Goal: Task Accomplishment & Management: Use online tool/utility

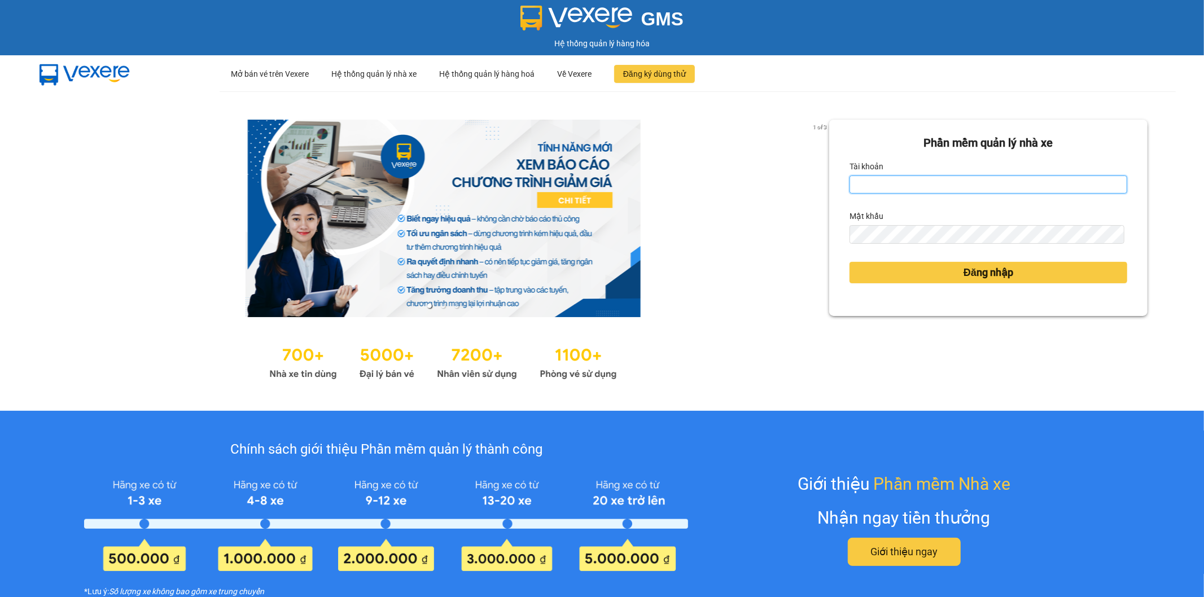
click at [955, 185] on input "Tài khoản" at bounding box center [988, 184] width 278 height 18
type input "kieuoanh.tankimchi"
click at [915, 244] on form "Phần mềm quản lý nhà xe Tài khoản kieuoanh.tankimchi Mật khẩu Đăng nhập" at bounding box center [988, 217] width 278 height 167
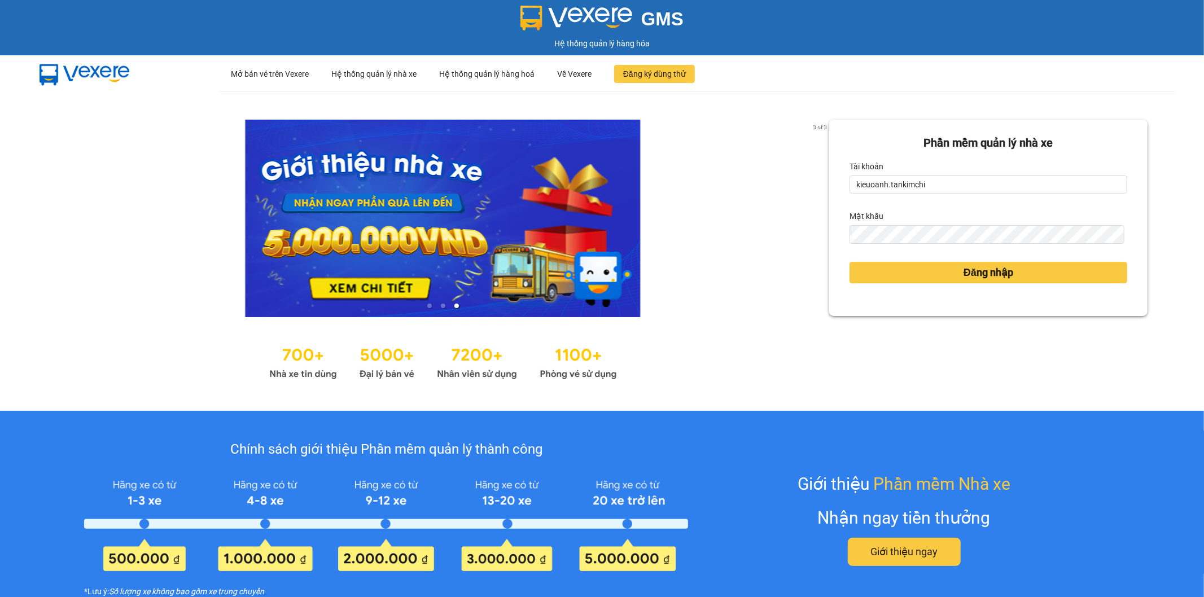
click at [914, 244] on form "Phần mềm quản lý nhà xe Tài khoản kieuoanh.tankimchi Mật khẩu Đăng nhập" at bounding box center [988, 217] width 278 height 167
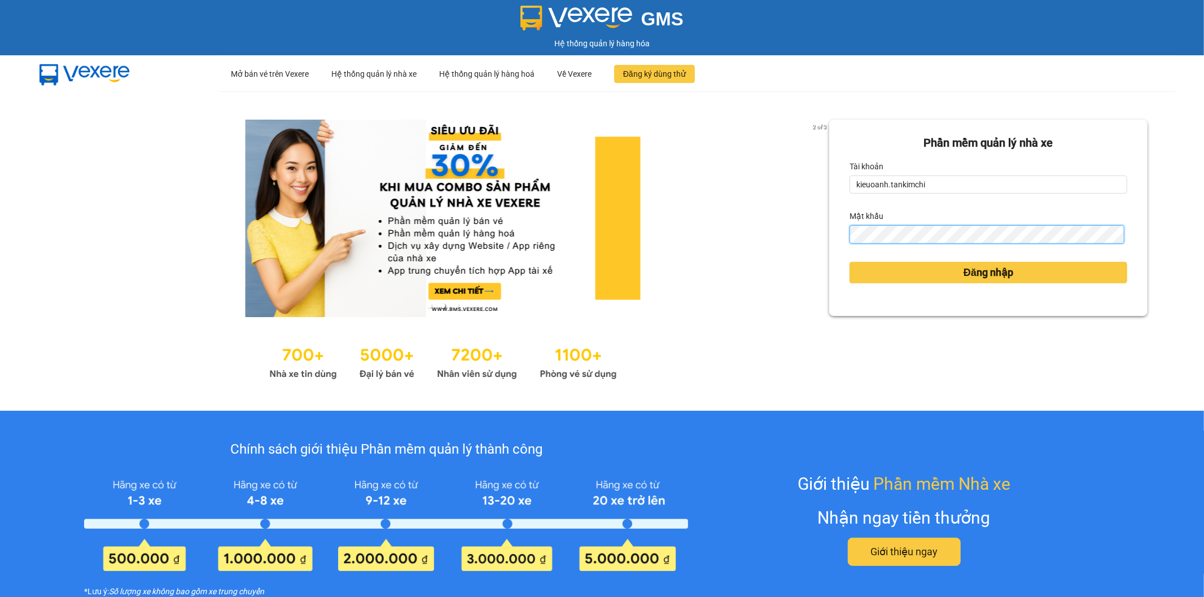
click at [849, 262] on button "Đăng nhập" at bounding box center [988, 272] width 278 height 21
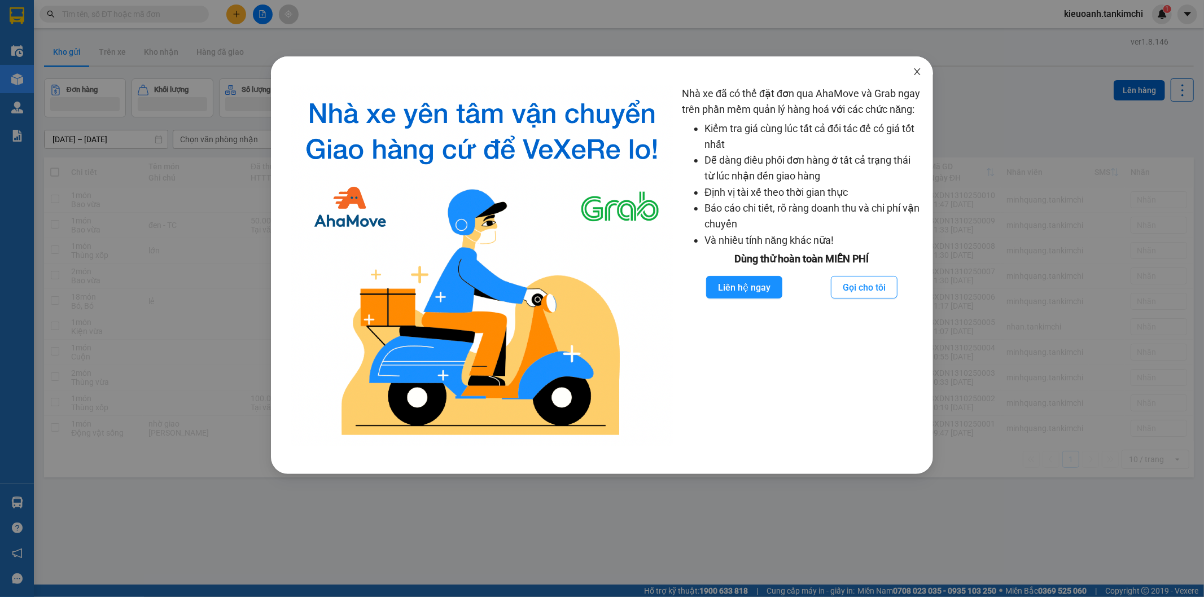
click at [917, 76] on icon "close" at bounding box center [916, 71] width 9 height 9
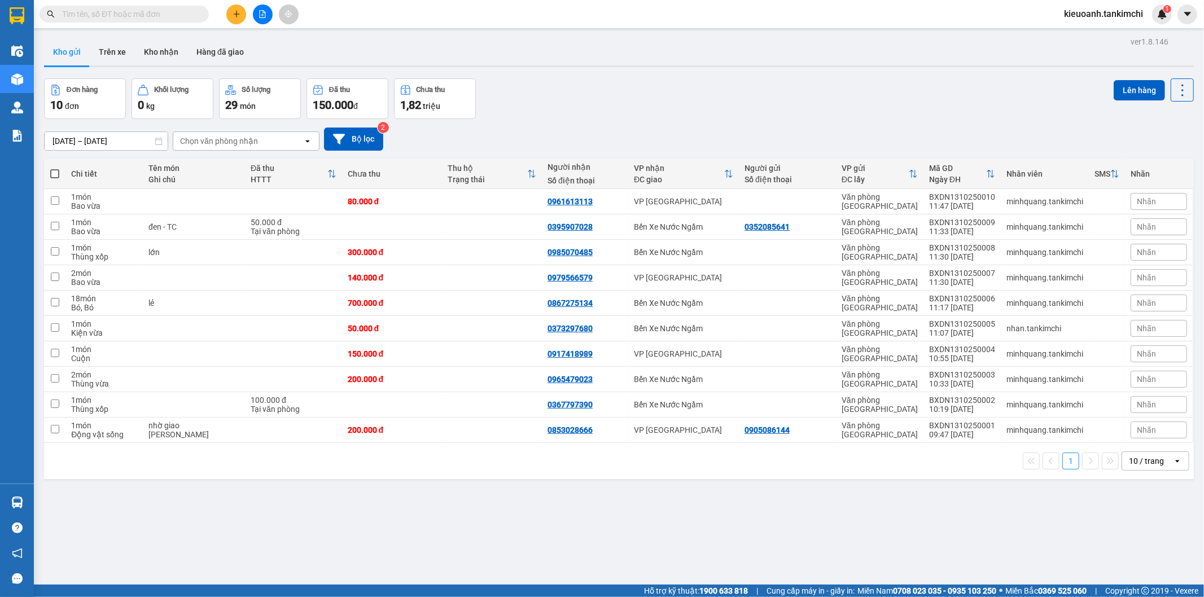
click at [177, 14] on input "text" at bounding box center [128, 14] width 133 height 12
click at [194, 12] on input "text" at bounding box center [128, 14] width 133 height 12
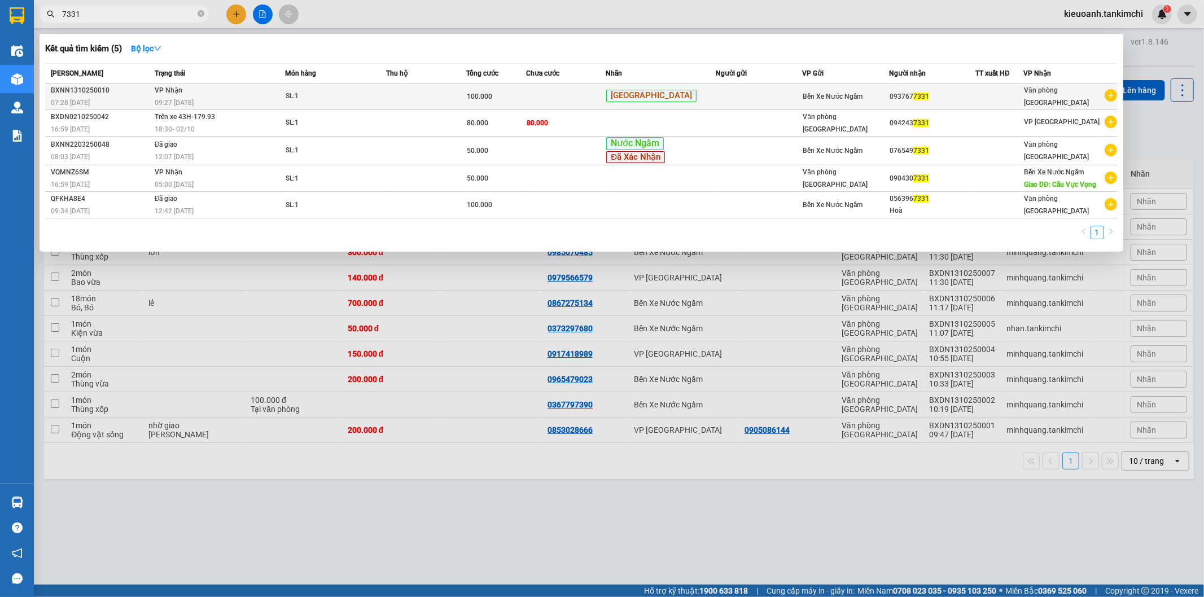
type input "7331"
click at [339, 96] on div "SL: 1" at bounding box center [328, 96] width 85 height 12
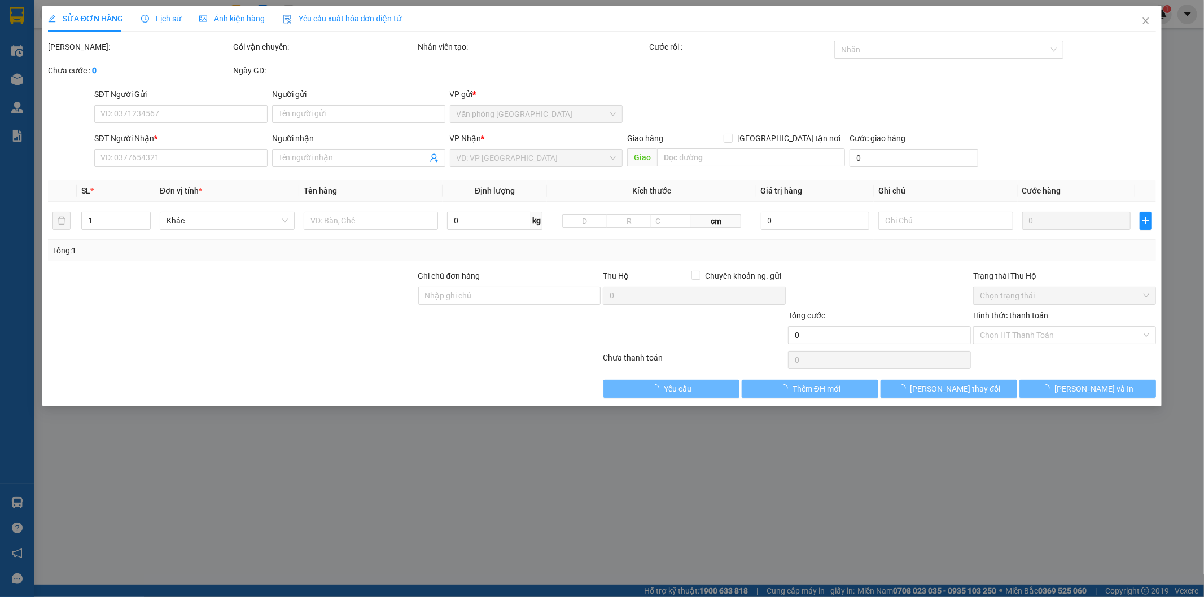
click at [171, 17] on span "Lịch sử" at bounding box center [161, 18] width 40 height 9
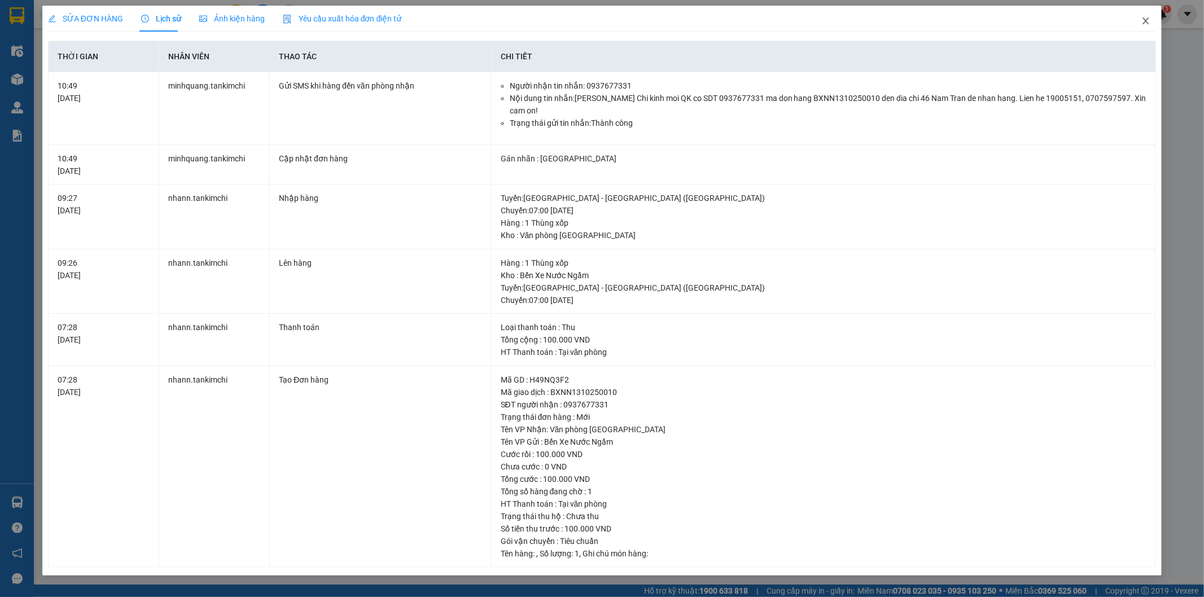
click at [1146, 19] on icon "close" at bounding box center [1145, 20] width 9 height 9
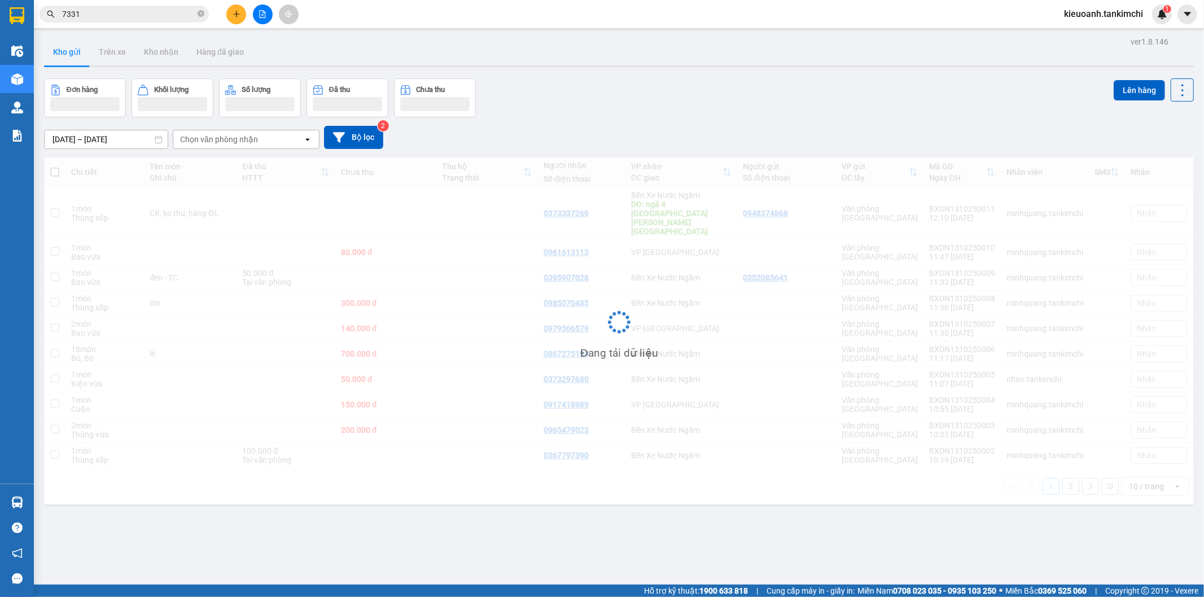
click at [125, 8] on input "7331" at bounding box center [128, 14] width 133 height 12
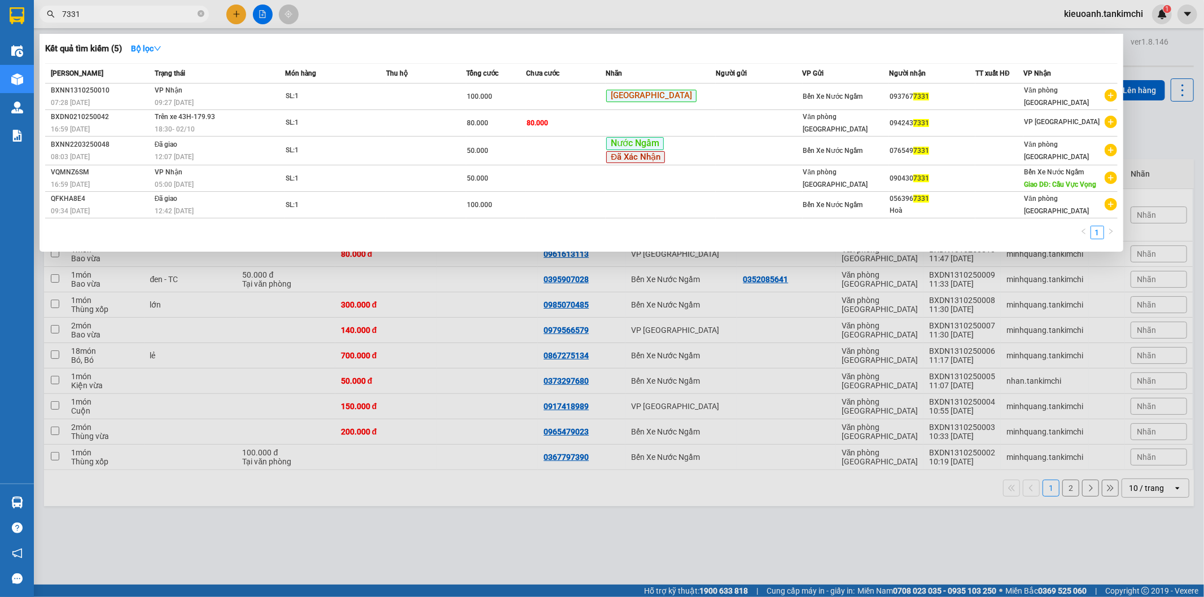
click at [159, 14] on input "7331" at bounding box center [128, 14] width 133 height 12
click at [192, 14] on input "7331" at bounding box center [128, 14] width 133 height 12
click at [196, 14] on span "7331" at bounding box center [123, 14] width 169 height 17
click at [197, 15] on icon "close-circle" at bounding box center [200, 13] width 7 height 7
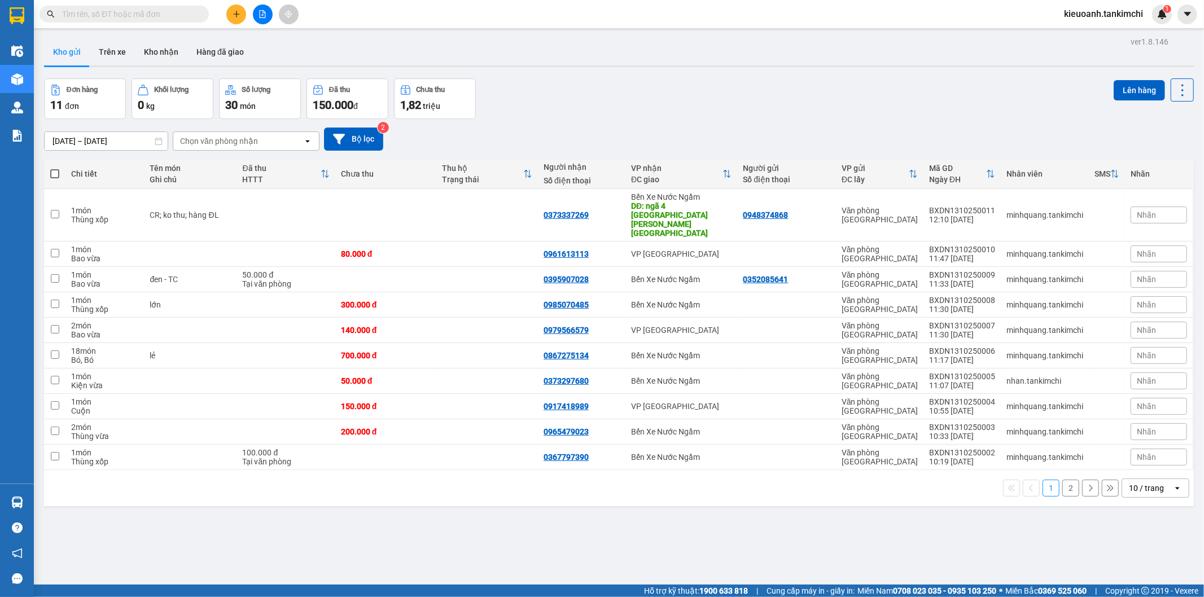
click at [194, 16] on input "text" at bounding box center [128, 14] width 133 height 12
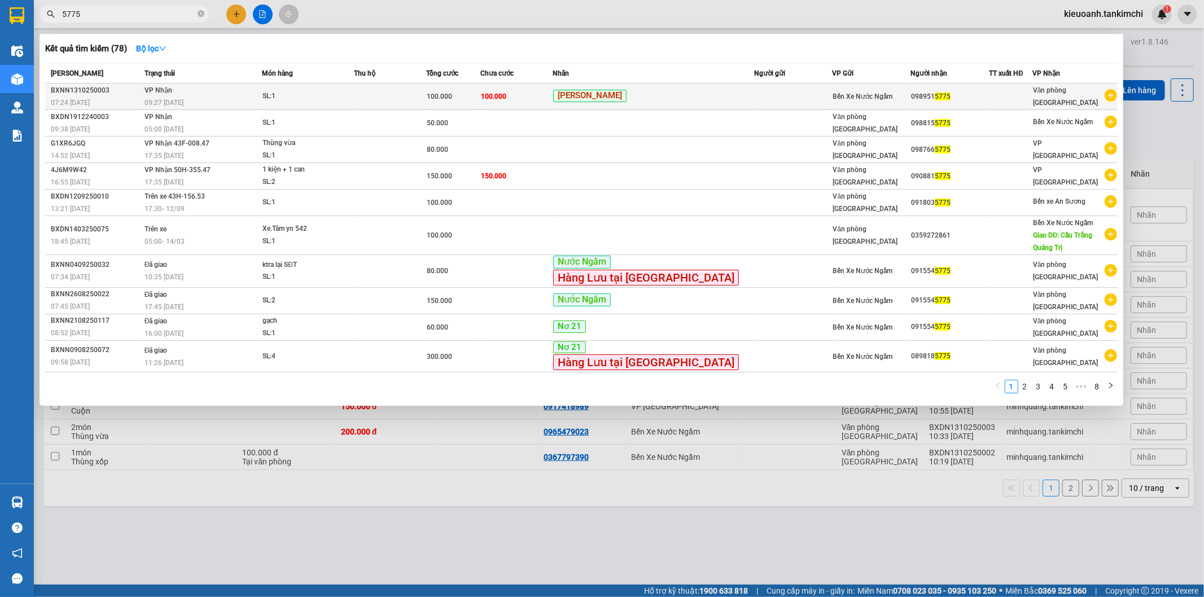
type input "5775"
click at [261, 92] on td "VP Nhận 09:27 [DATE]" at bounding box center [202, 97] width 121 height 27
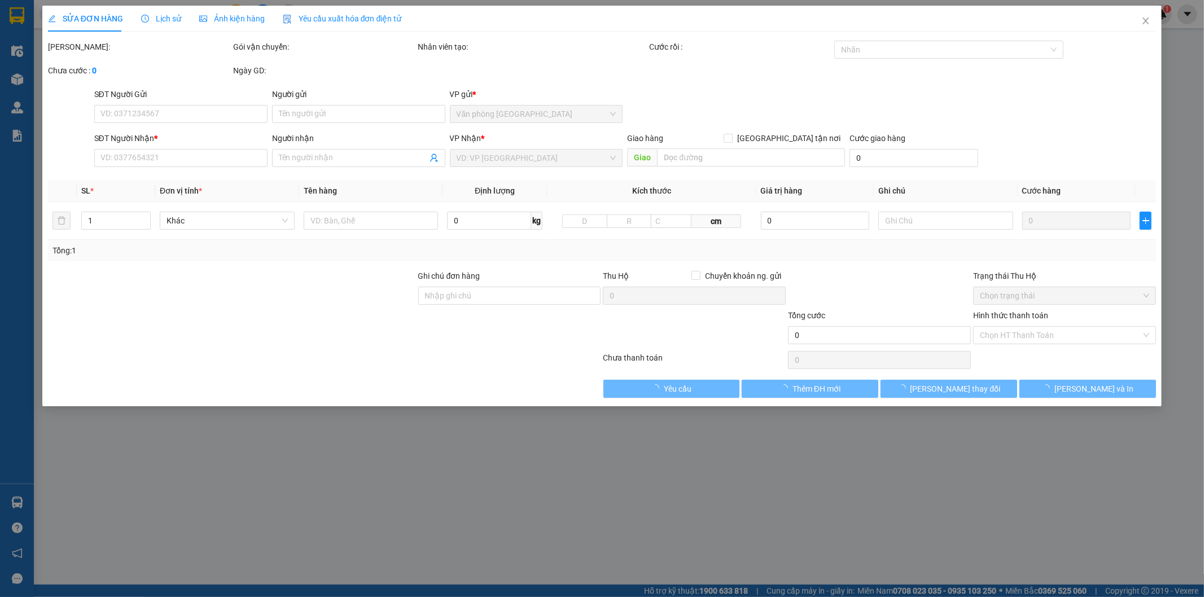
click at [161, 17] on span "Lịch sử" at bounding box center [161, 18] width 40 height 9
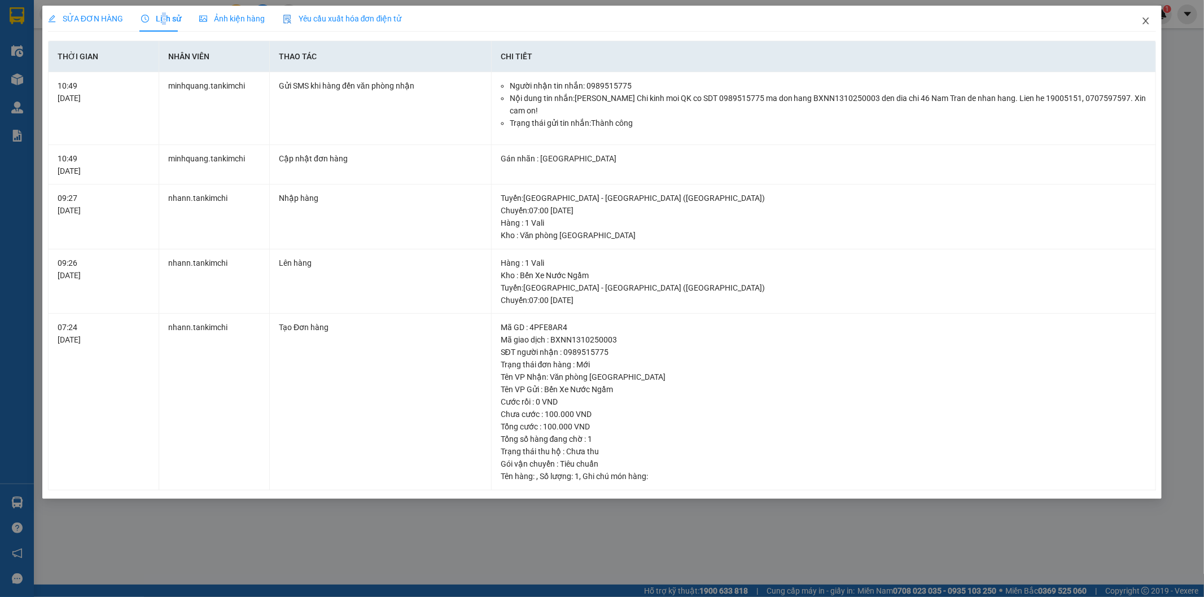
click at [1143, 17] on icon "close" at bounding box center [1145, 20] width 9 height 9
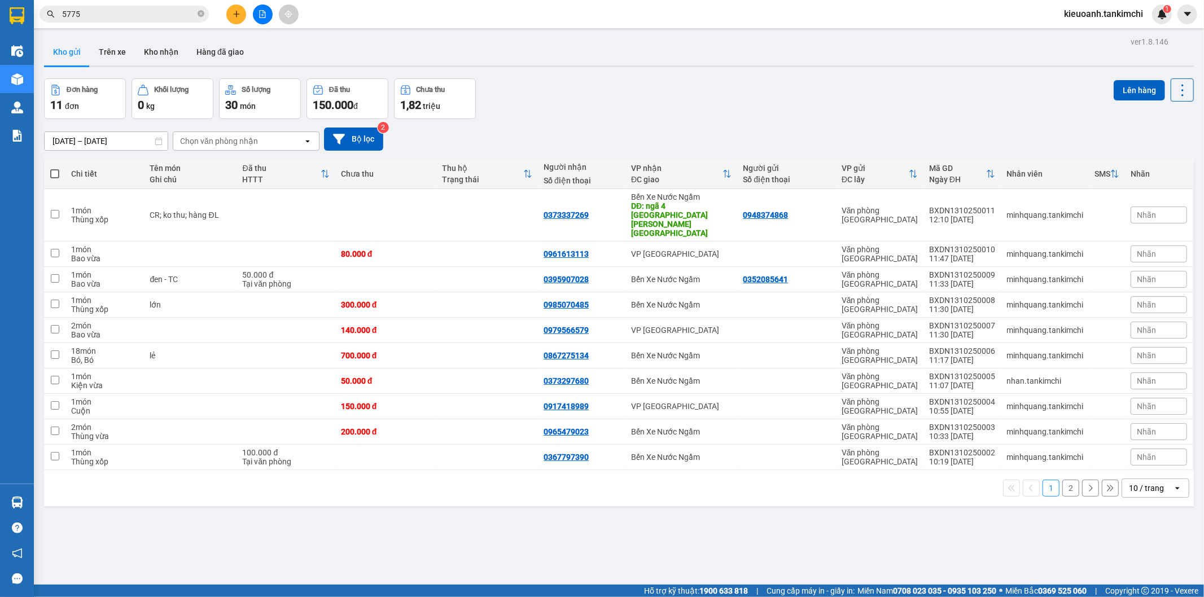
click at [122, 13] on input "5775" at bounding box center [128, 14] width 133 height 12
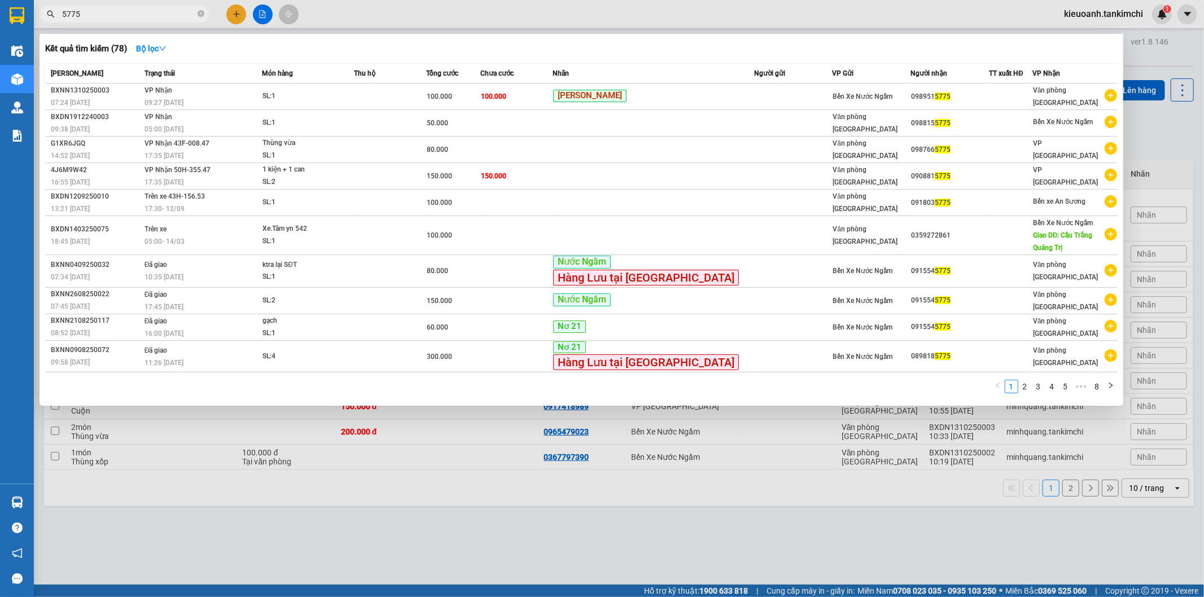
click at [122, 13] on input "5775" at bounding box center [128, 14] width 133 height 12
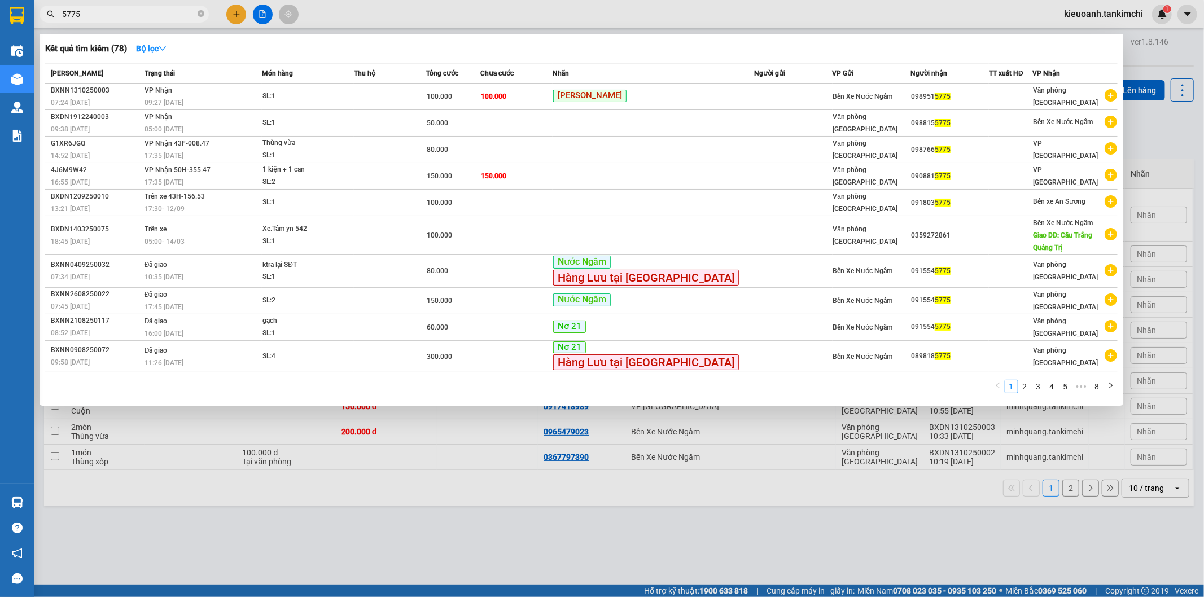
click at [122, 13] on input "5775" at bounding box center [128, 14] width 133 height 12
click at [203, 13] on icon "close-circle" at bounding box center [200, 13] width 7 height 7
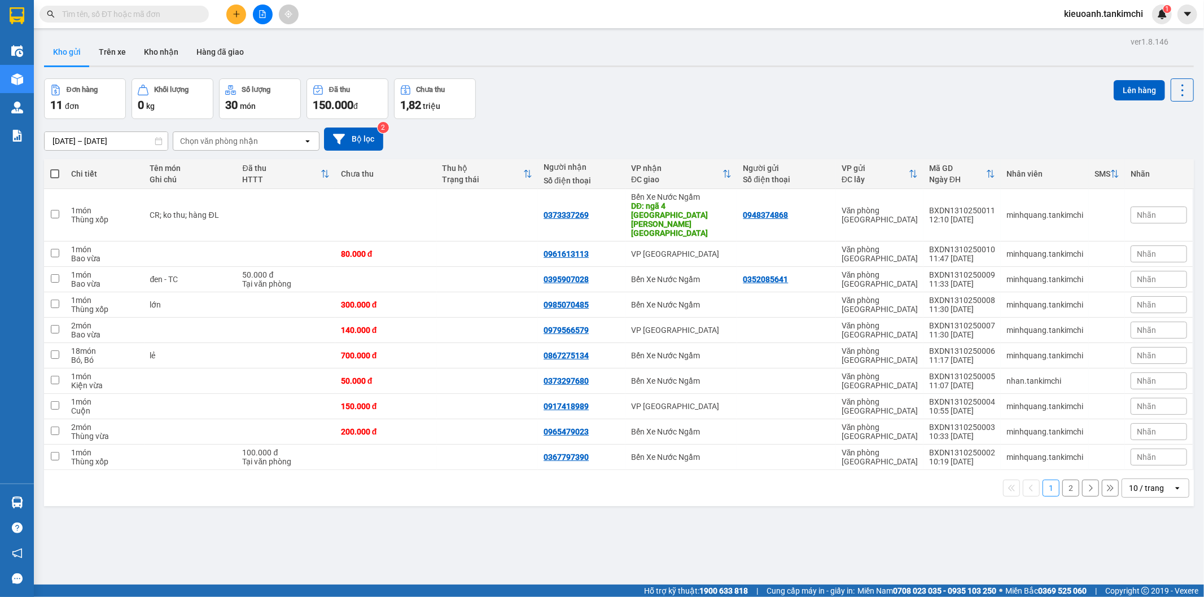
click at [177, 19] on input "text" at bounding box center [128, 14] width 133 height 12
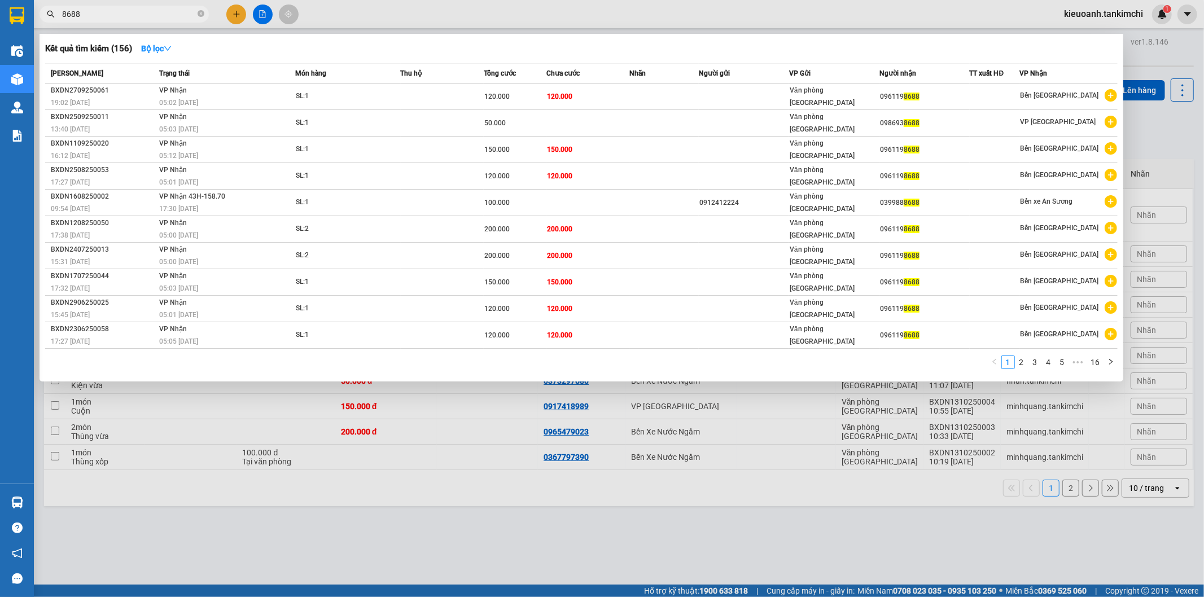
type input "8688"
